Goal: Information Seeking & Learning: Learn about a topic

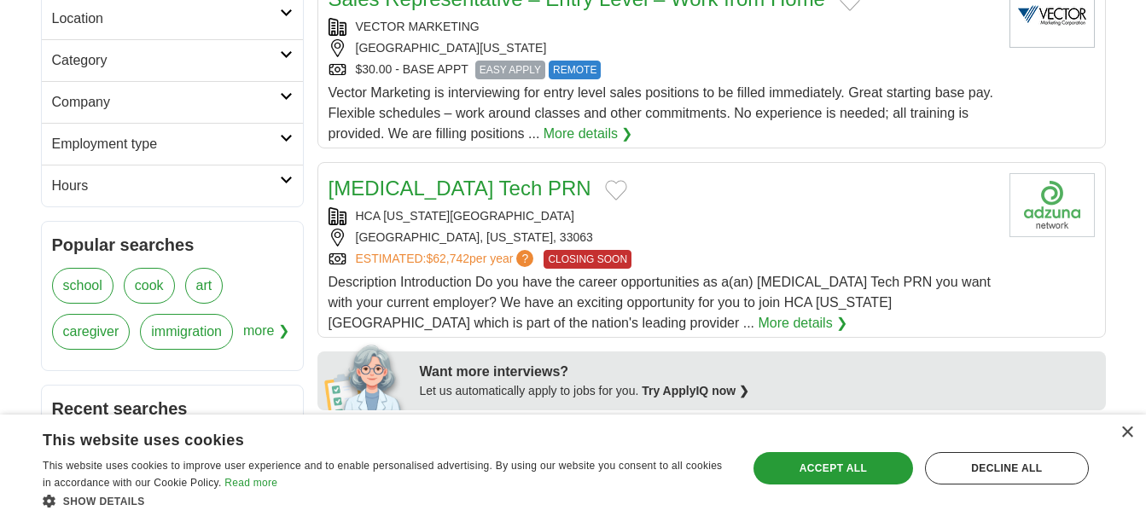
scroll to position [458, 0]
click at [840, 469] on div "Accept all" at bounding box center [834, 468] width 160 height 32
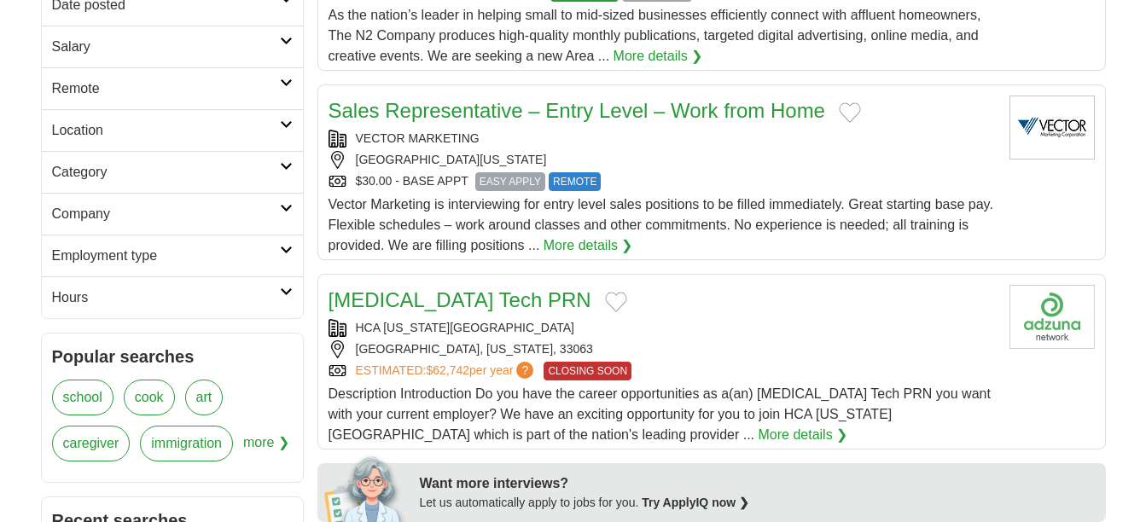
scroll to position [338, 0]
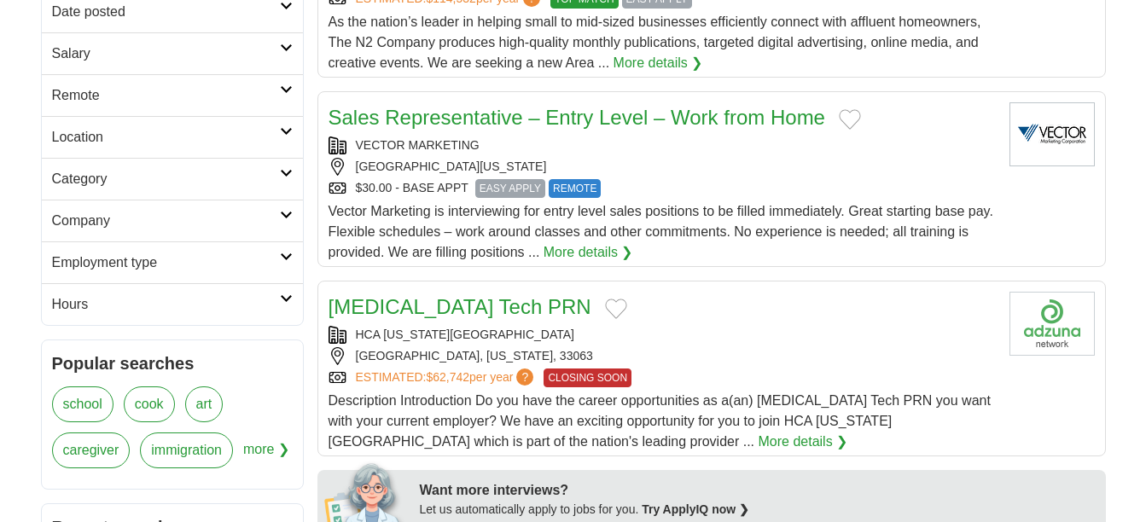
click at [85, 188] on h2 "Category" at bounding box center [166, 179] width 228 height 20
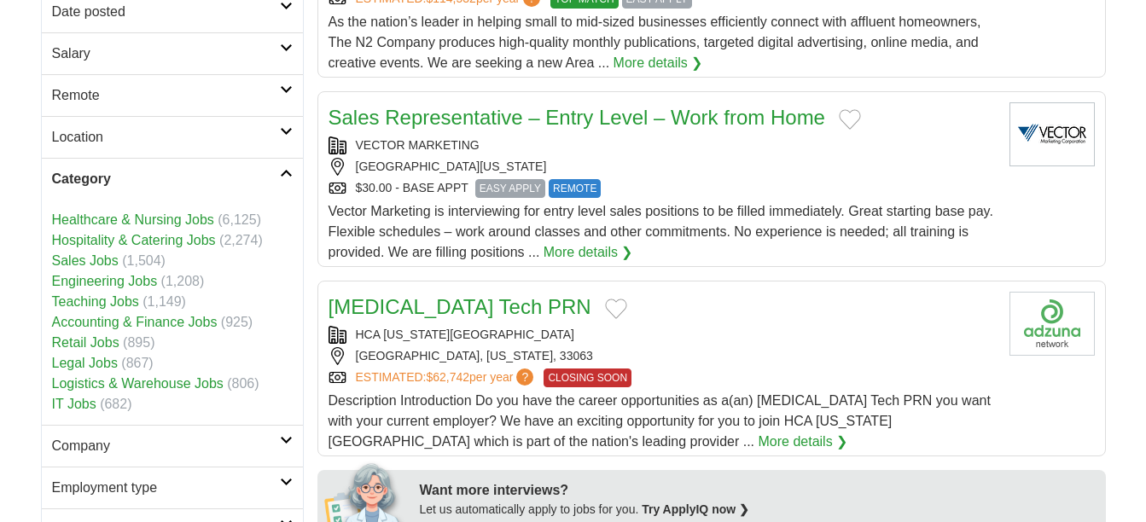
click at [85, 188] on h2 "Category" at bounding box center [166, 179] width 228 height 20
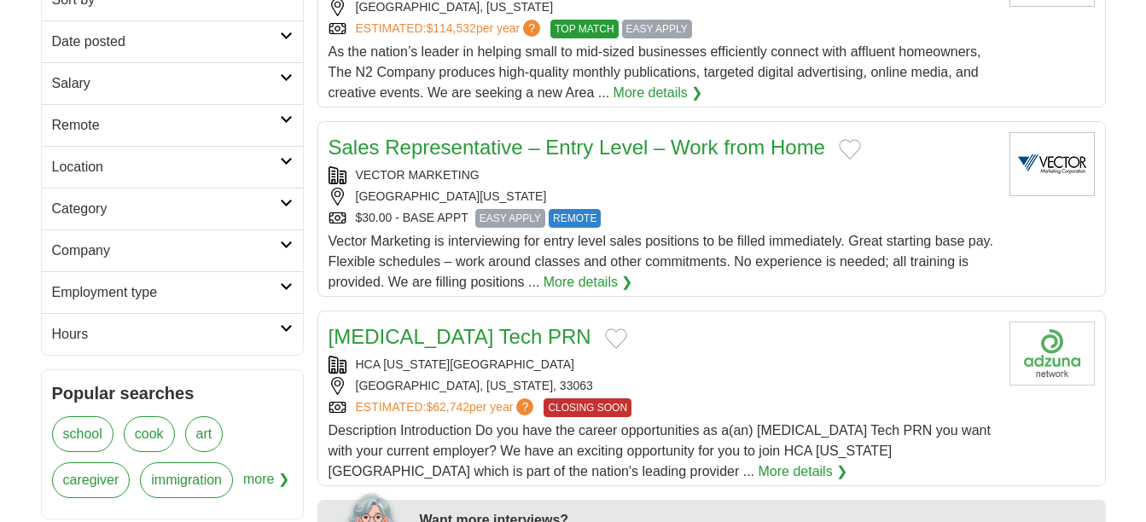
scroll to position [311, 0]
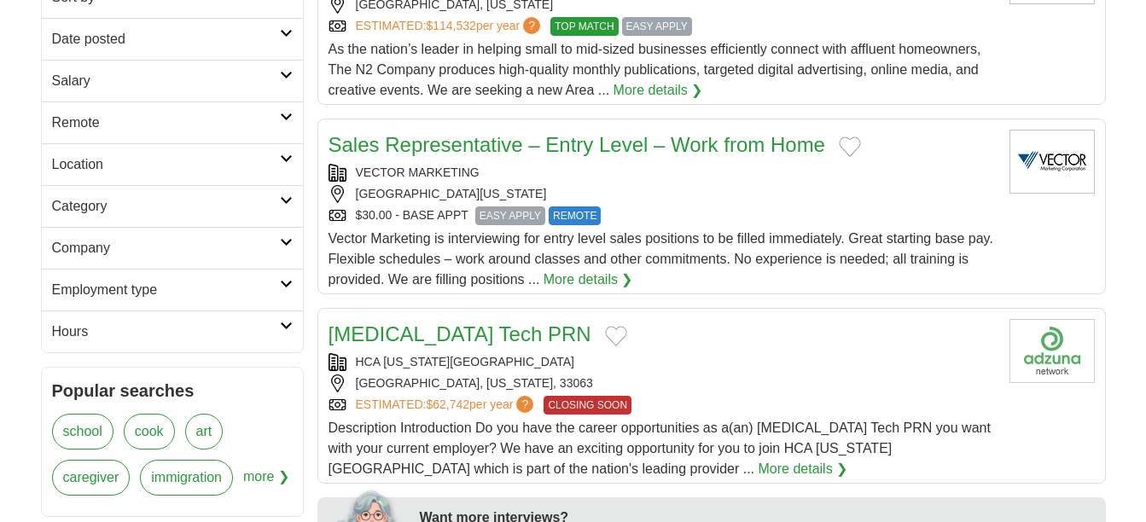
click at [79, 206] on h2 "Category" at bounding box center [166, 206] width 228 height 20
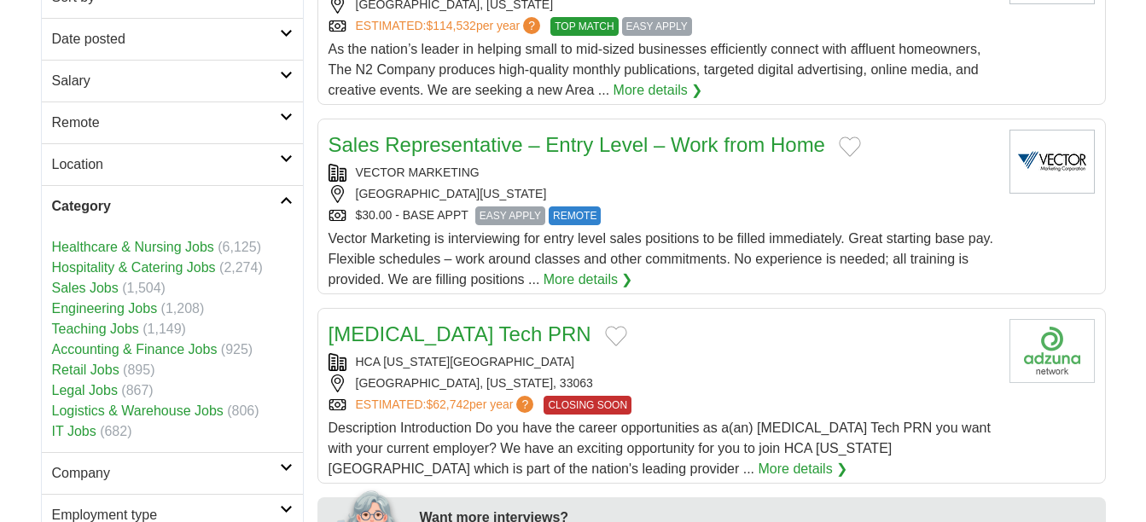
click at [162, 268] on link "Hospitality & Catering Jobs" at bounding box center [134, 267] width 164 height 15
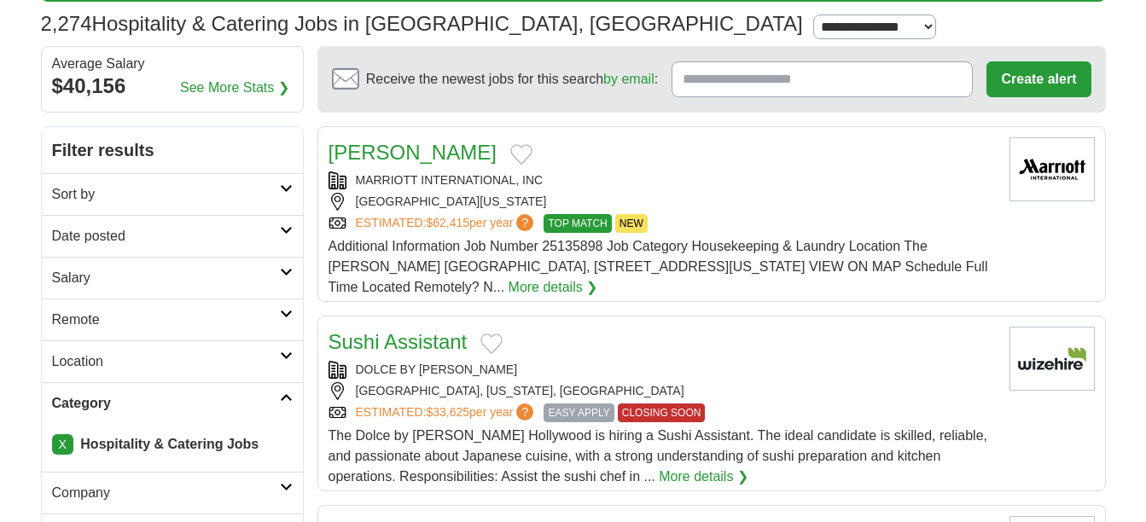
scroll to position [117, 0]
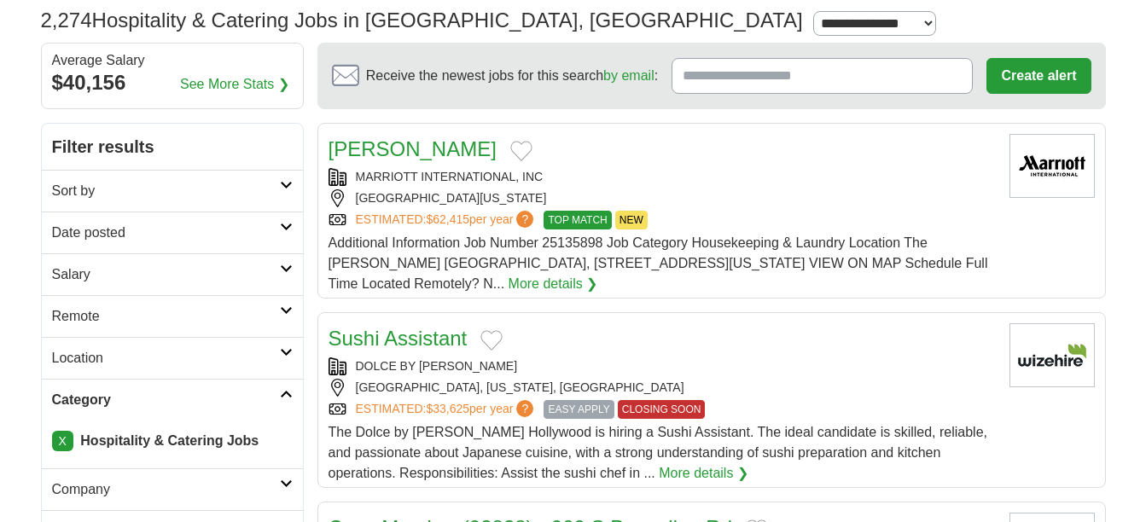
click at [73, 268] on h2 "Salary" at bounding box center [166, 275] width 228 height 20
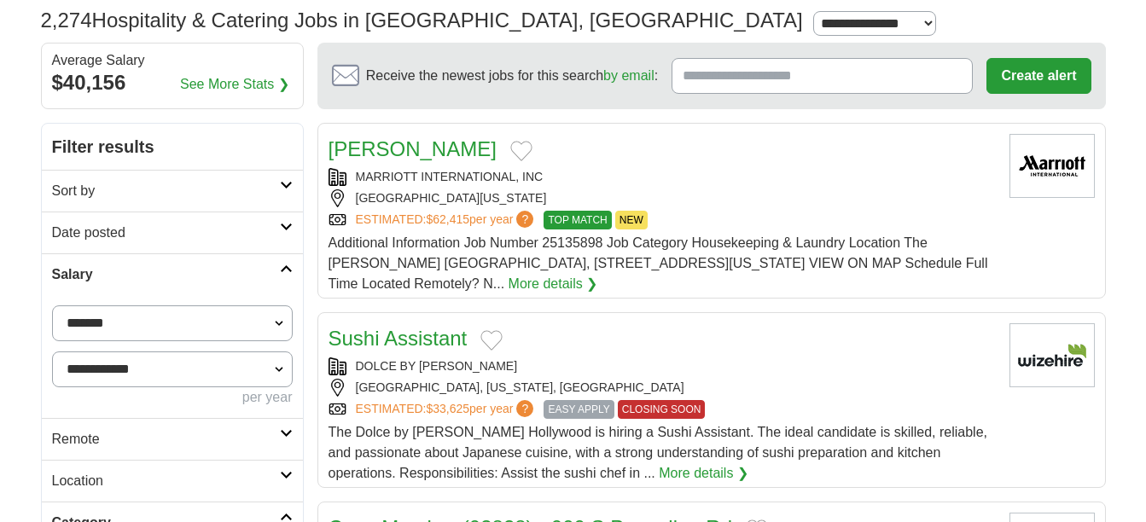
click at [67, 278] on h2 "Salary" at bounding box center [166, 275] width 228 height 20
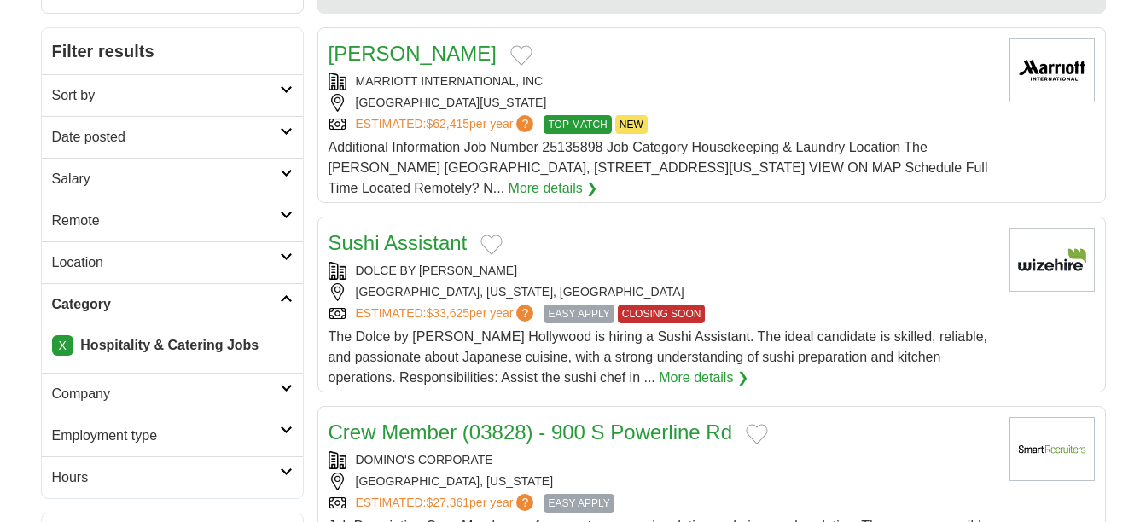
scroll to position [222, 0]
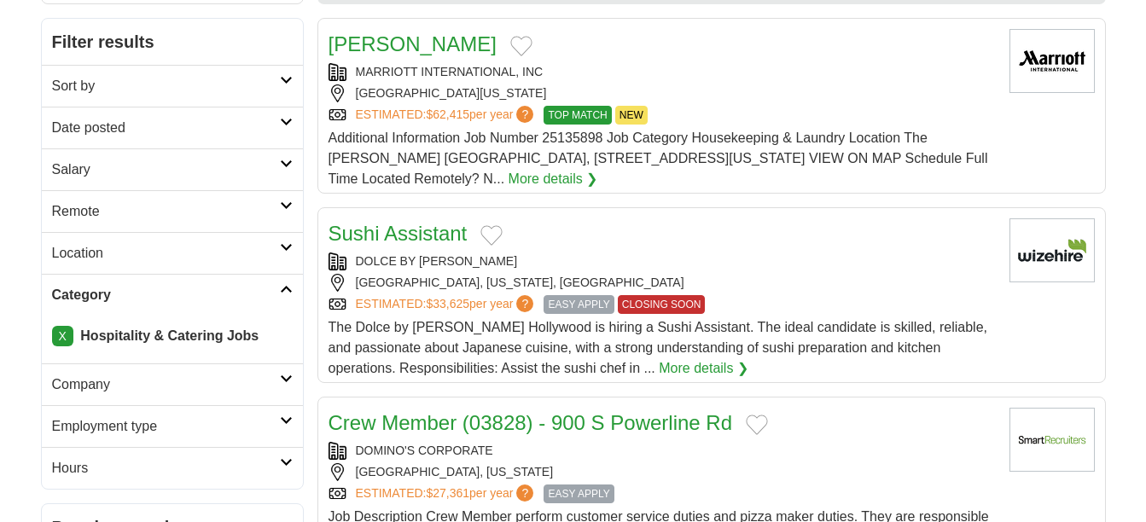
click at [74, 218] on h2 "Remote" at bounding box center [166, 211] width 228 height 20
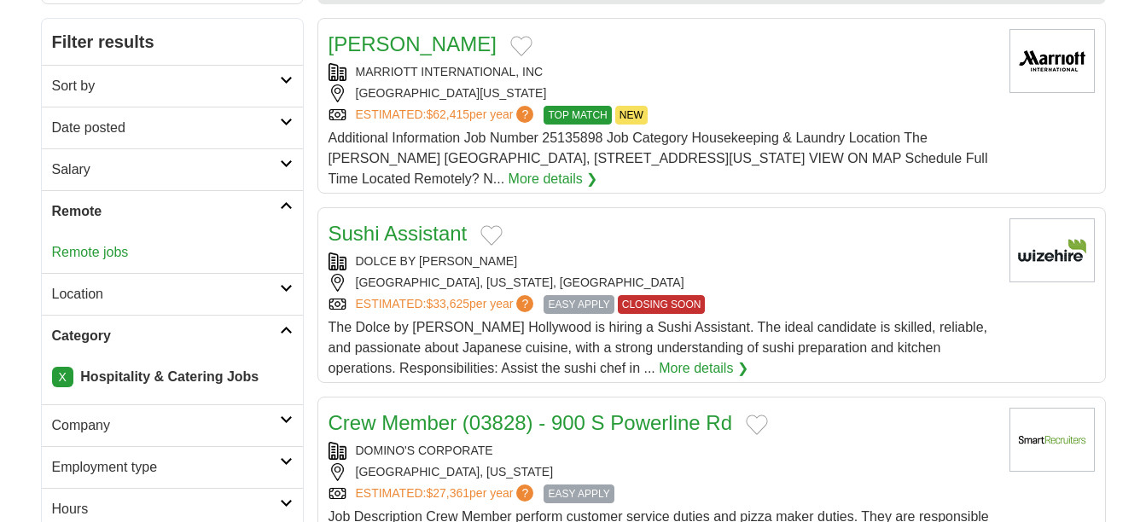
click at [61, 218] on h2 "Remote" at bounding box center [166, 211] width 228 height 20
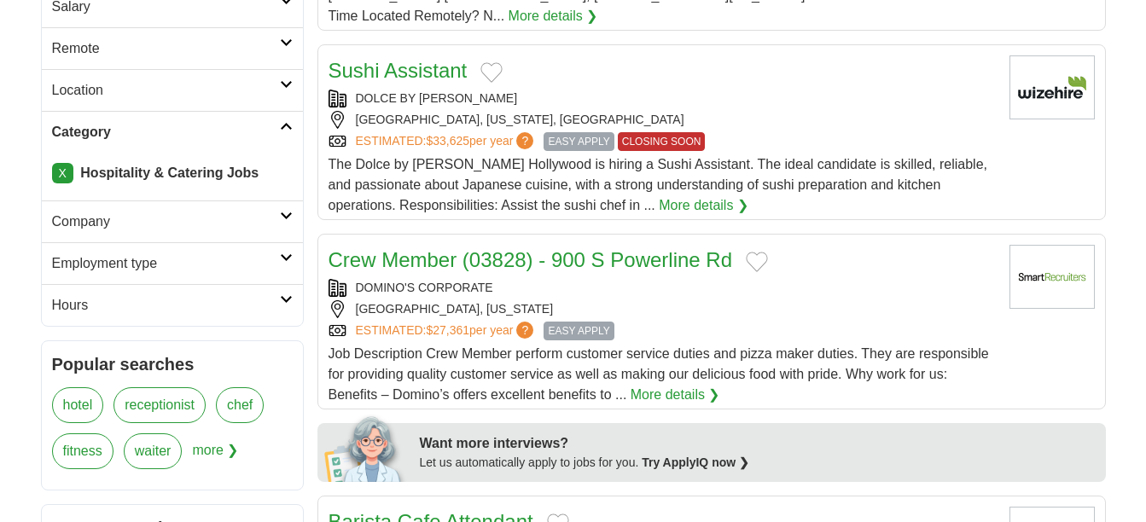
scroll to position [391, 0]
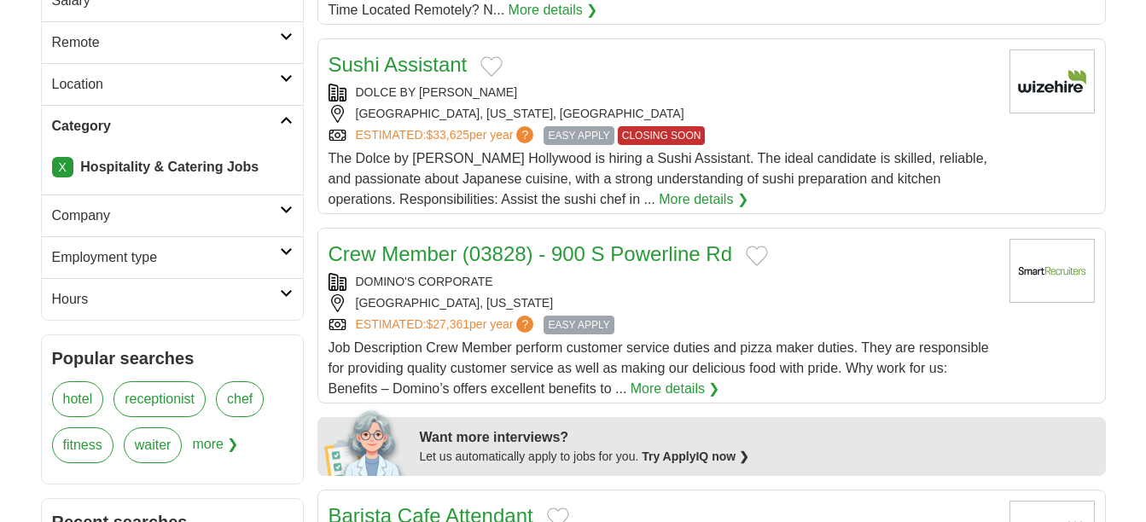
click at [61, 302] on h2 "Hours" at bounding box center [166, 299] width 228 height 20
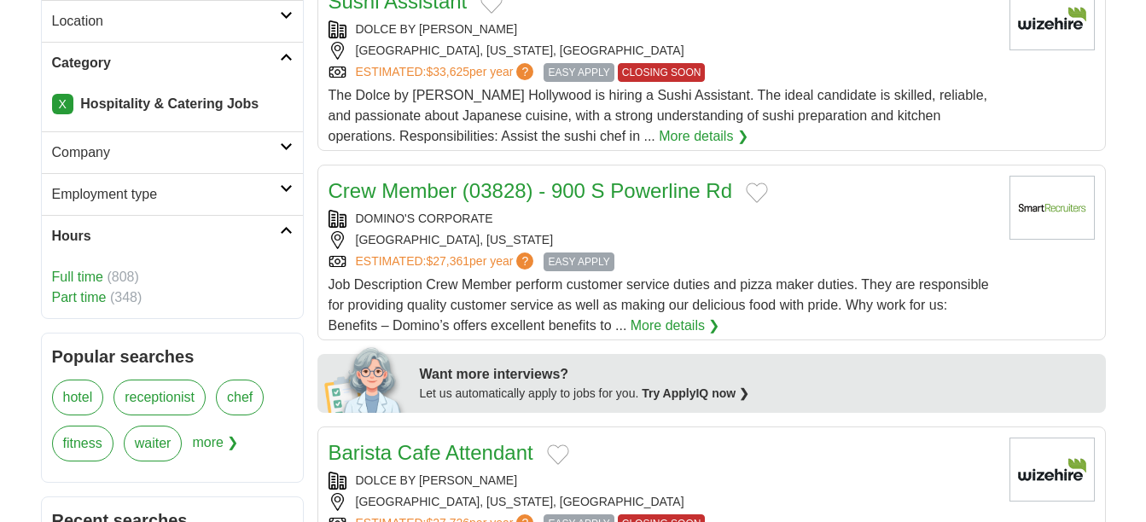
scroll to position [469, 0]
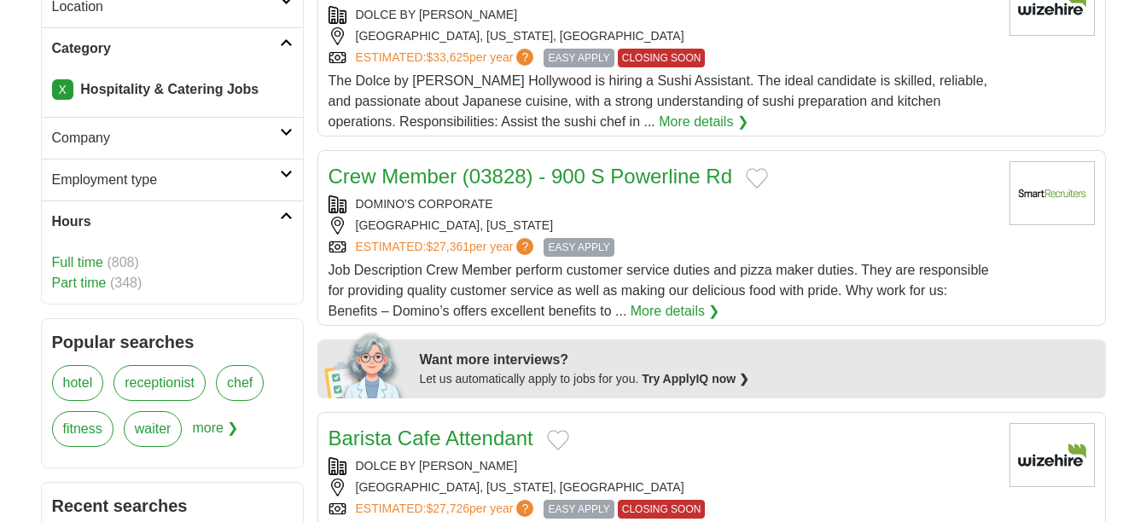
click at [92, 257] on link "Full time" at bounding box center [77, 262] width 51 height 15
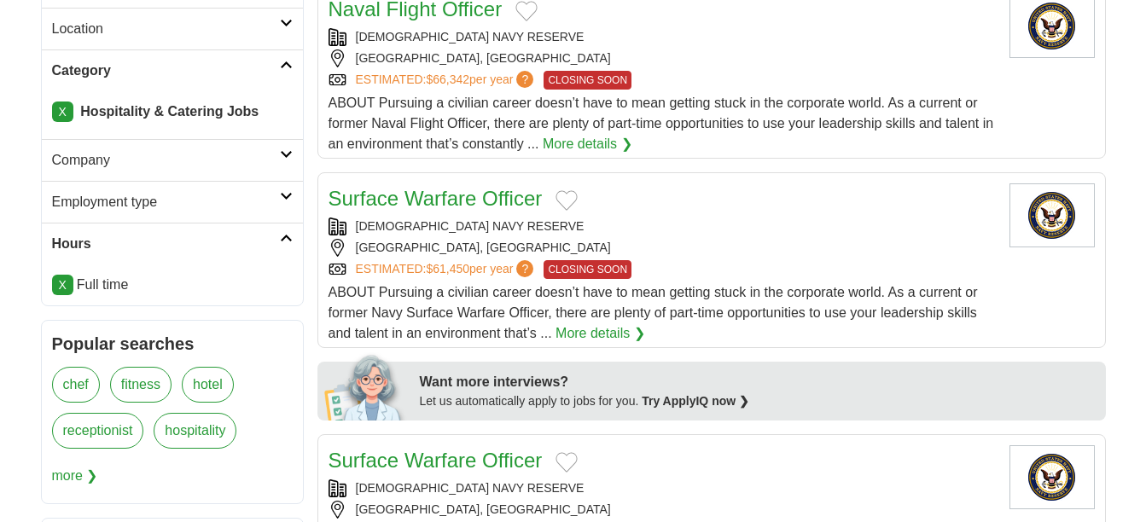
scroll to position [449, 0]
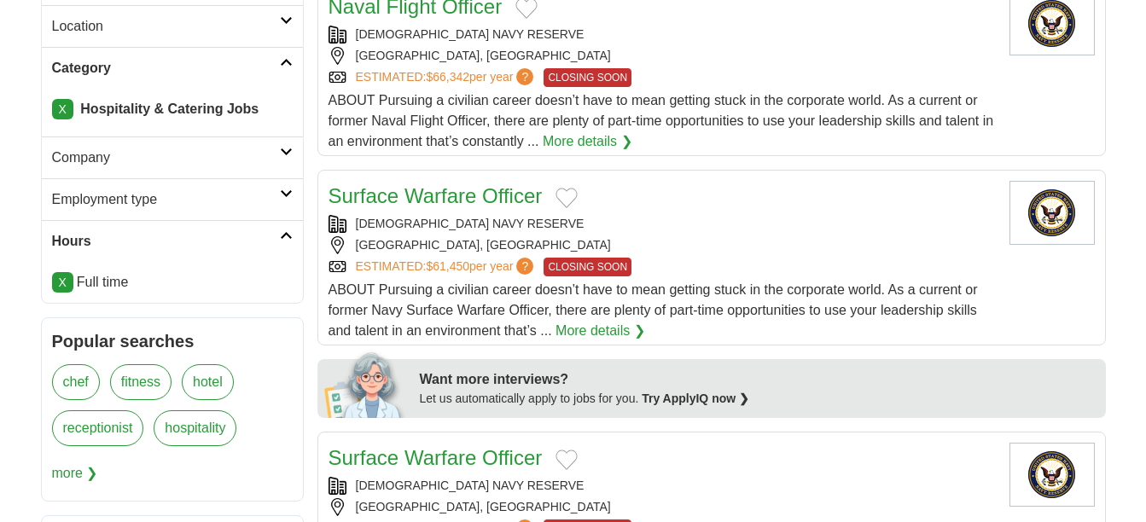
click at [70, 203] on h2 "Employment type" at bounding box center [166, 200] width 228 height 20
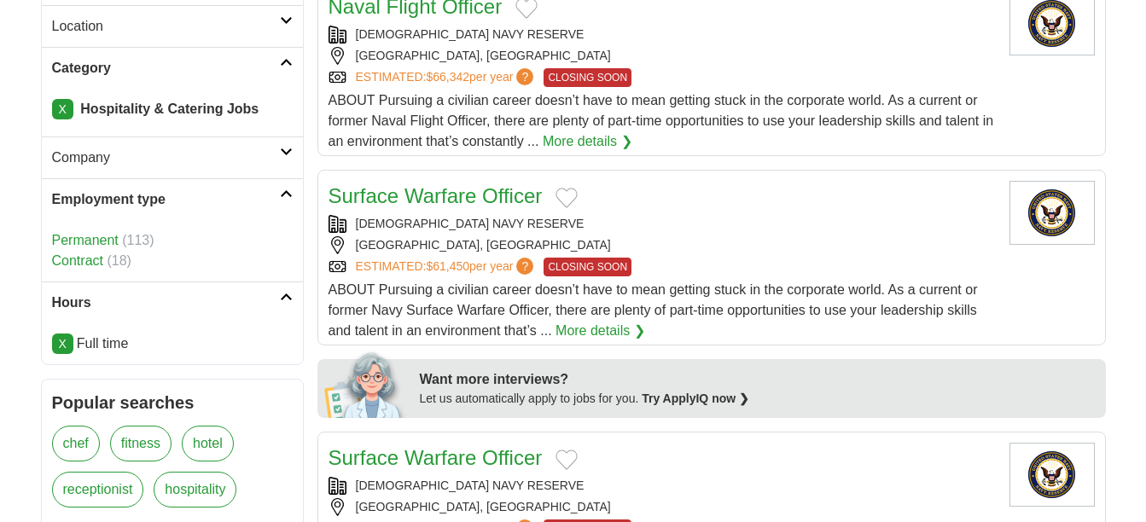
click at [70, 203] on h2 "Employment type" at bounding box center [166, 200] width 228 height 20
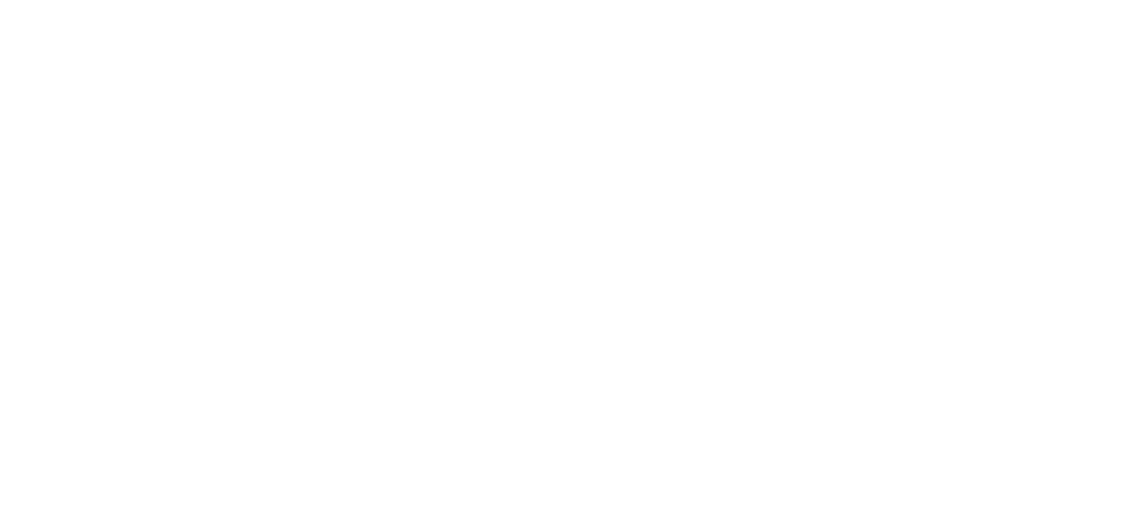
scroll to position [2286, 0]
